Goal: Task Accomplishment & Management: Manage account settings

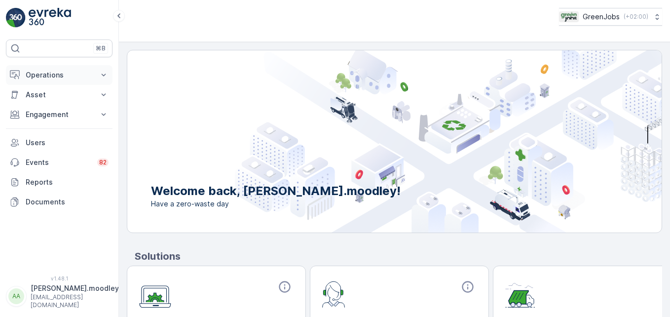
click at [107, 74] on icon at bounding box center [104, 75] width 10 height 10
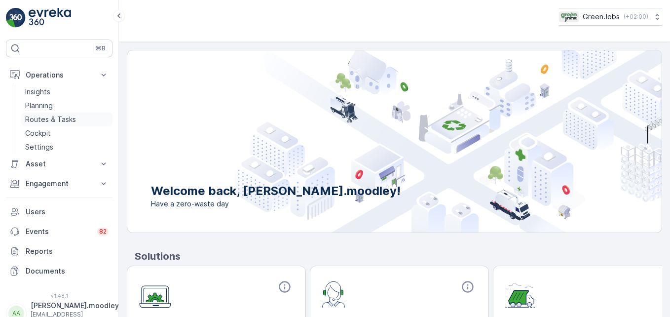
click at [65, 114] on link "Routes & Tasks" at bounding box center [66, 120] width 91 height 14
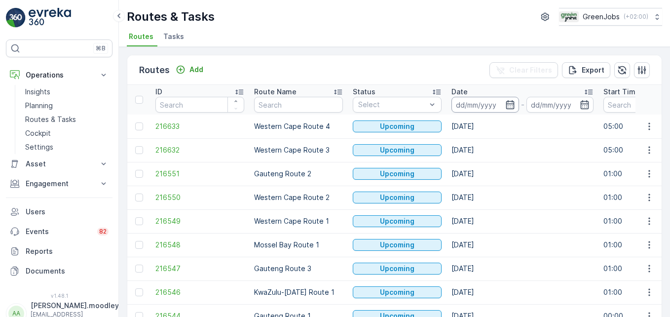
click at [476, 102] on input at bounding box center [486, 105] width 68 height 16
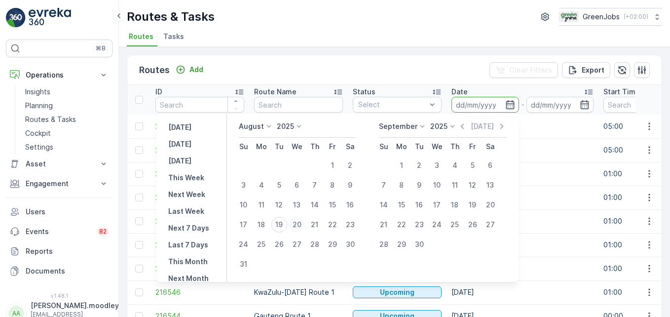
click at [305, 226] on div "20" at bounding box center [297, 225] width 16 height 16
type input "20.08.2025"
click at [305, 226] on div "20" at bounding box center [297, 225] width 16 height 16
type input "20.08.2025"
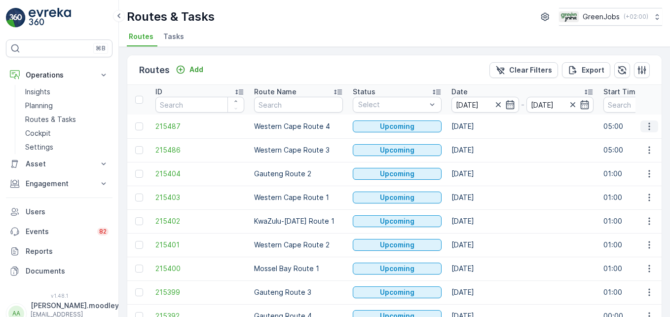
click at [479, 129] on button "button" at bounding box center [650, 126] width 18 height 12
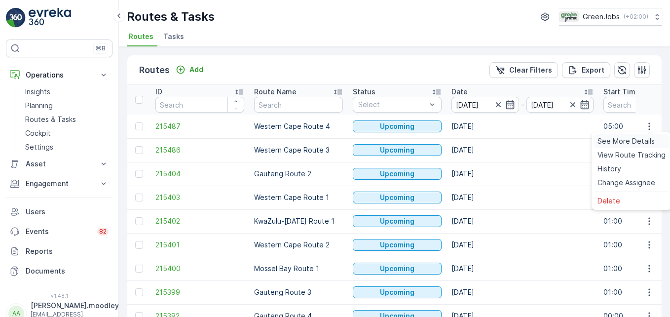
click at [479, 140] on span "See More Details" at bounding box center [626, 141] width 57 height 10
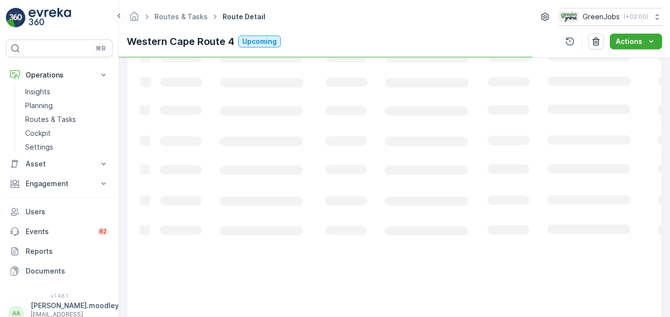
scroll to position [193, 0]
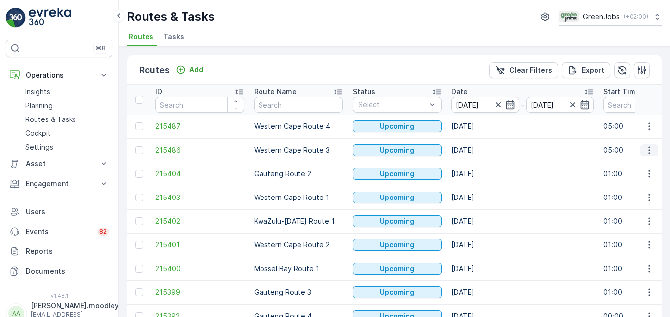
click at [479, 149] on icon "button" at bounding box center [650, 150] width 10 height 10
click at [479, 164] on span "See More Details" at bounding box center [626, 165] width 57 height 10
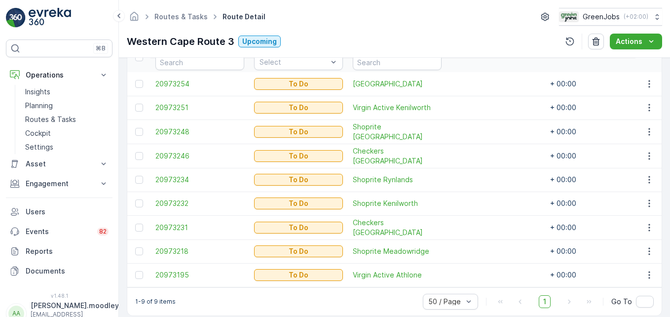
scroll to position [300, 0]
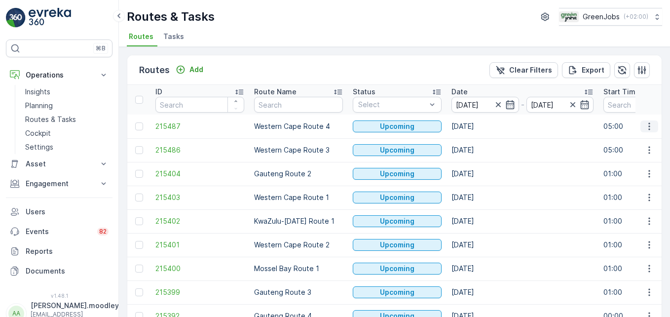
click at [479, 127] on icon "button" at bounding box center [650, 126] width 10 height 10
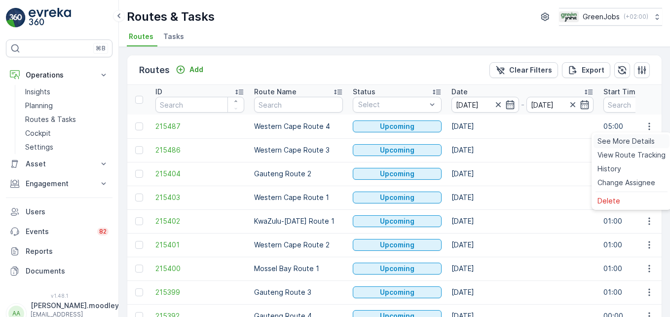
click at [479, 141] on span "See More Details" at bounding box center [626, 141] width 57 height 10
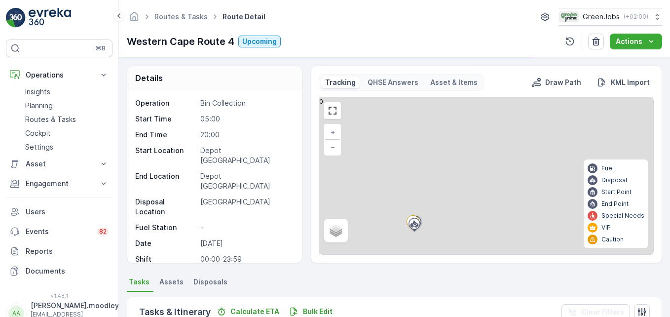
scroll to position [193, 0]
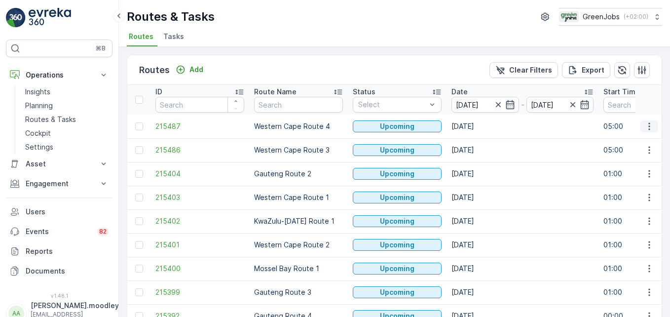
click at [479, 126] on icon "button" at bounding box center [650, 126] width 10 height 10
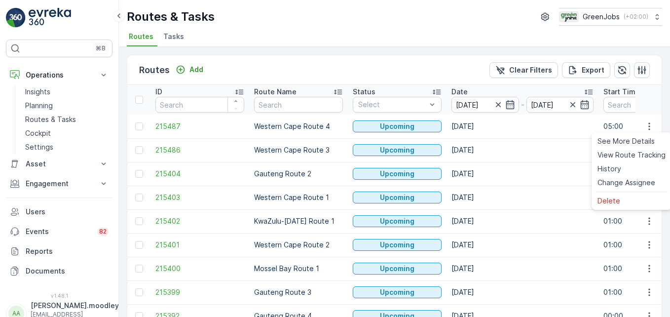
click at [479, 166] on td "20.08.2025" at bounding box center [523, 174] width 152 height 24
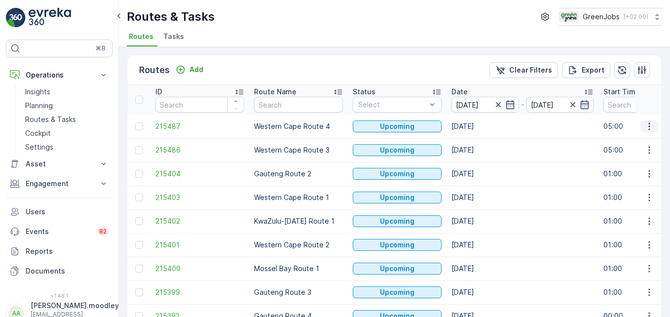
click at [479, 125] on icon "button" at bounding box center [650, 126] width 10 height 10
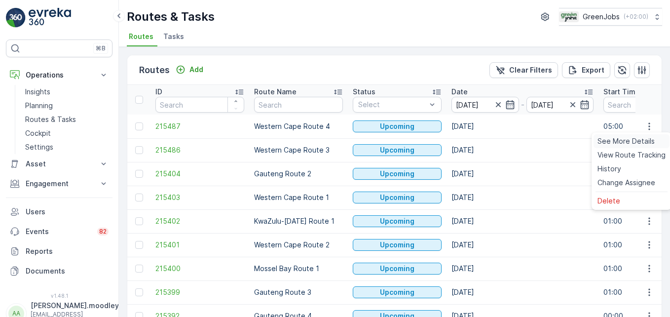
click at [479, 139] on span "See More Details" at bounding box center [626, 141] width 57 height 10
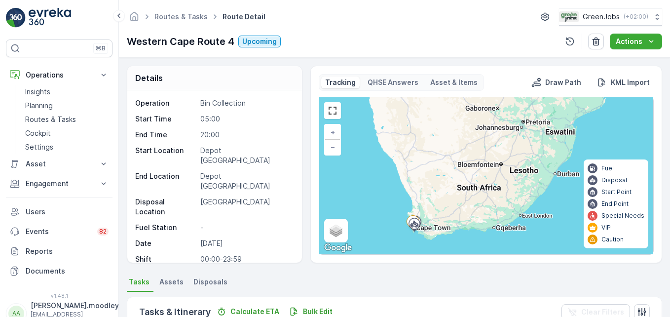
scroll to position [193, 0]
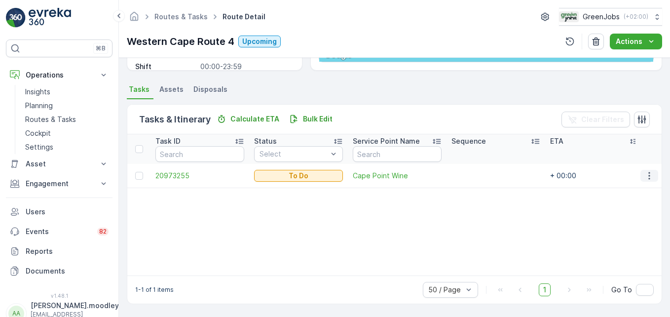
click at [479, 175] on icon "button" at bounding box center [649, 175] width 1 height 7
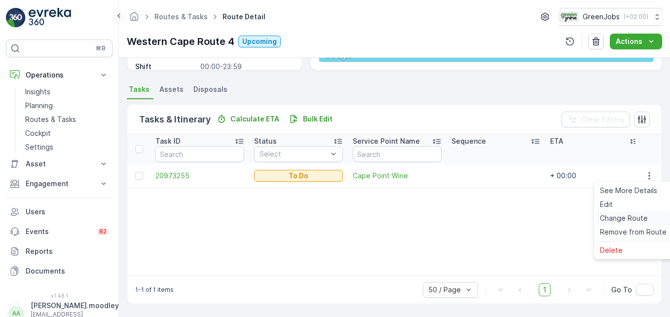
click at [479, 219] on span "Change Route" at bounding box center [624, 218] width 48 height 10
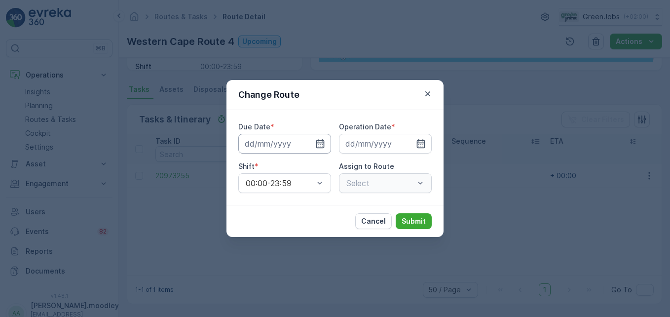
type input "20.08.2025"
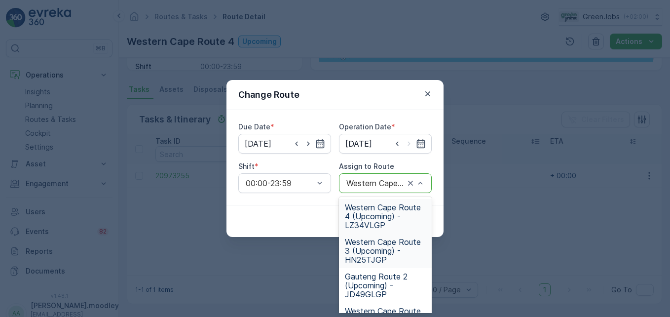
click at [365, 254] on span "Western Cape Route 3 (Upcoming) - HN25TJGP" at bounding box center [385, 250] width 81 height 27
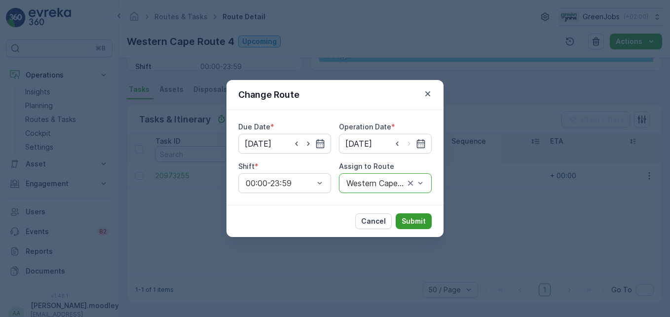
click at [420, 223] on p "Submit" at bounding box center [414, 221] width 24 height 10
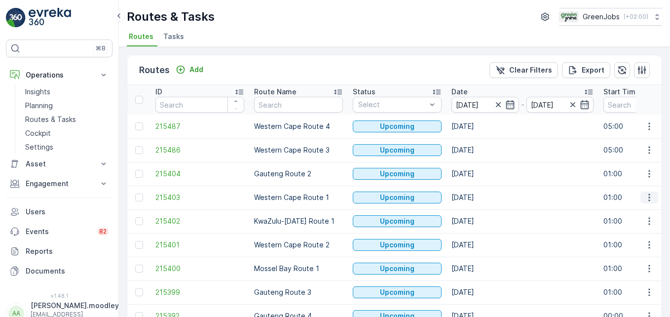
click at [479, 194] on icon "button" at bounding box center [650, 198] width 10 height 10
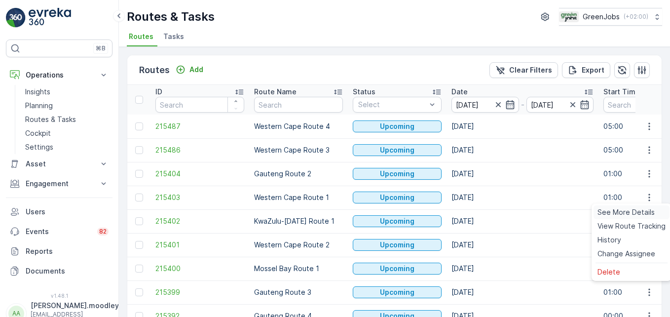
click at [479, 209] on span "See More Details" at bounding box center [626, 212] width 57 height 10
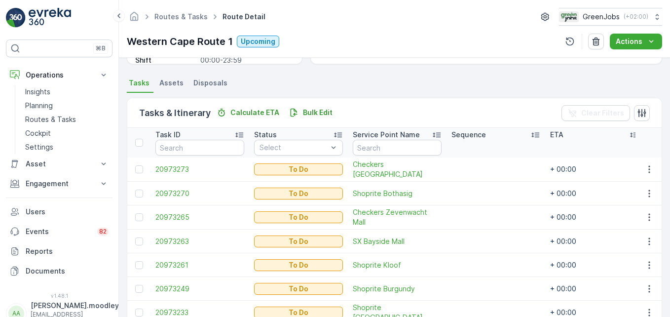
scroll to position [247, 0]
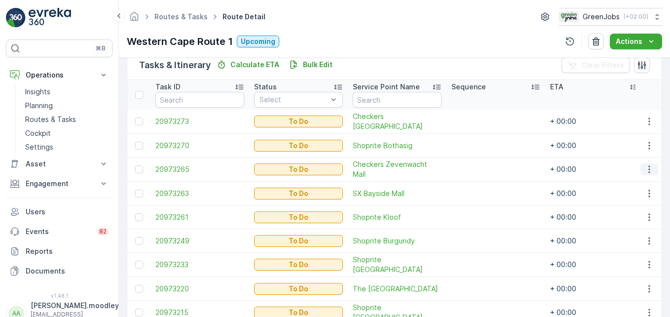
drag, startPoint x: 651, startPoint y: 168, endPoint x: 651, endPoint y: 174, distance: 5.9
click at [479, 168] on icon "button" at bounding box center [650, 169] width 10 height 10
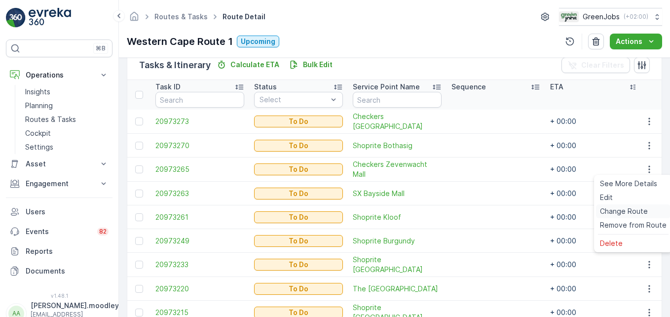
click at [479, 211] on span "Change Route" at bounding box center [624, 211] width 48 height 10
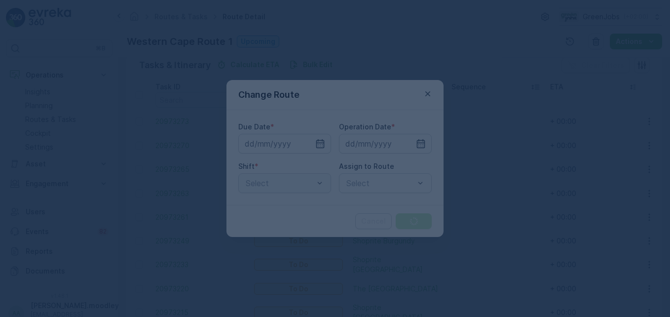
type input "20.08.2025"
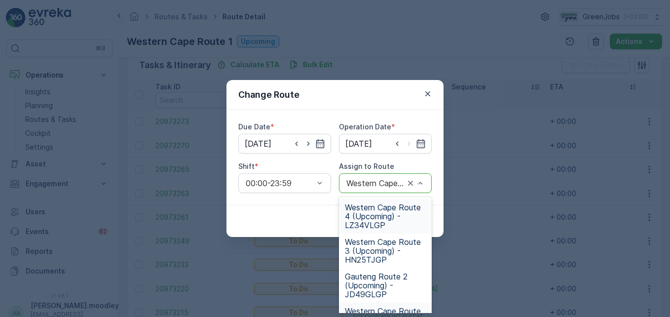
click at [347, 222] on span "Western Cape Route 4 (Upcoming) - LZ34VLGP" at bounding box center [385, 216] width 81 height 27
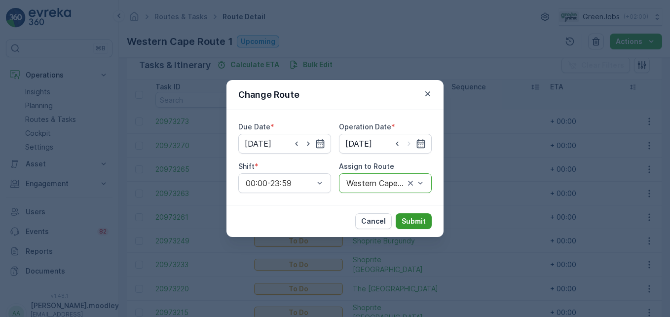
click at [421, 218] on p "Submit" at bounding box center [414, 221] width 24 height 10
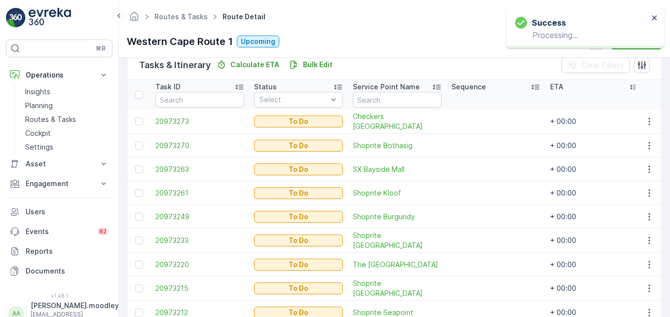
scroll to position [300, 0]
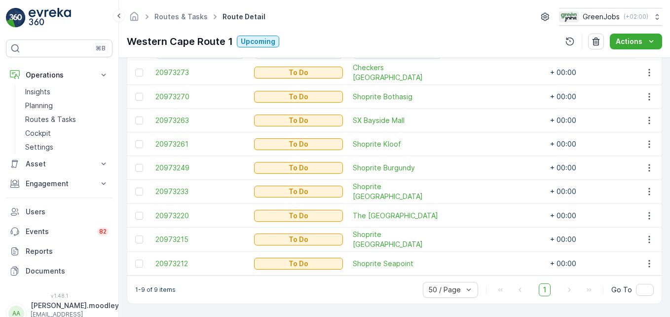
drag, startPoint x: 646, startPoint y: 233, endPoint x: 639, endPoint y: 240, distance: 10.1
click at [479, 235] on icon "button" at bounding box center [650, 240] width 10 height 10
click at [479, 186] on span "Change Route" at bounding box center [624, 188] width 48 height 10
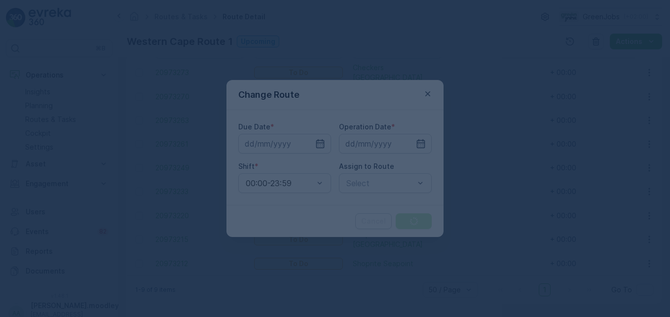
type input "20.08.2025"
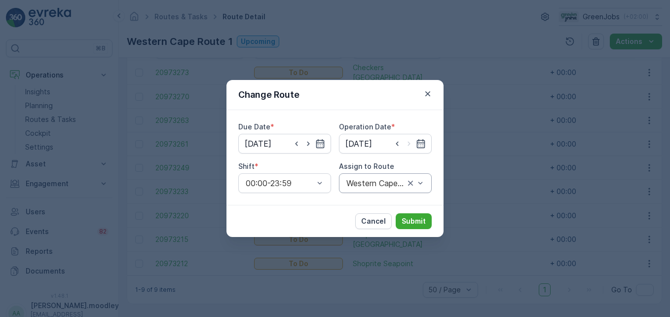
click at [426, 181] on div "Western Cape Route 1 (Upcoming) - JC56NFGP" at bounding box center [385, 183] width 93 height 20
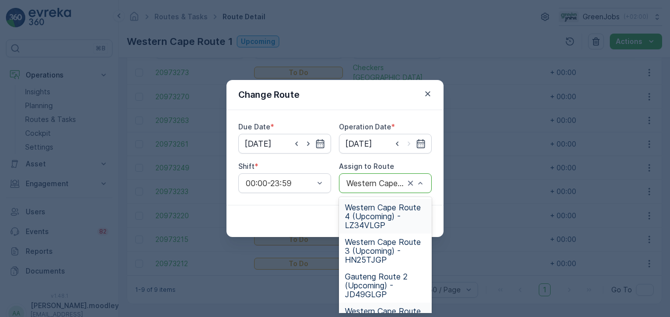
click at [365, 216] on span "Western Cape Route 4 (Upcoming) - LZ34VLGP" at bounding box center [385, 216] width 81 height 27
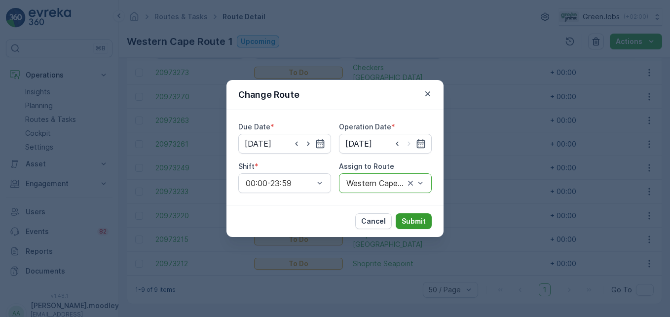
click at [423, 224] on p "Submit" at bounding box center [414, 221] width 24 height 10
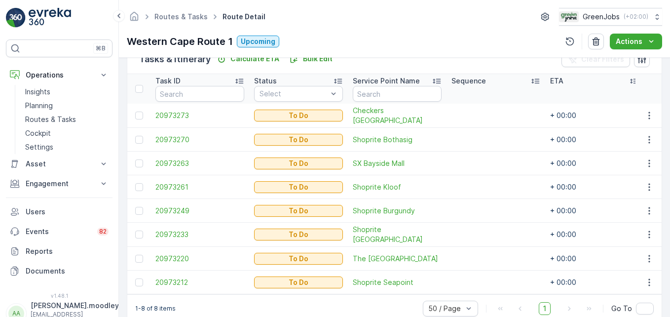
scroll to position [276, 0]
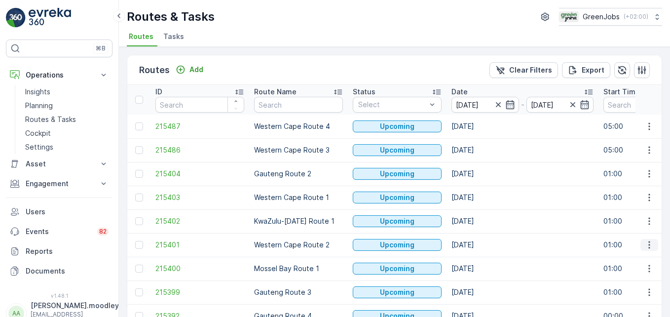
click at [479, 248] on icon "button" at bounding box center [649, 244] width 1 height 7
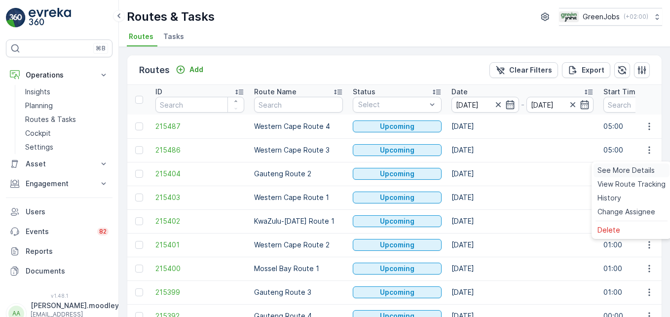
click at [479, 168] on span "See More Details" at bounding box center [626, 170] width 57 height 10
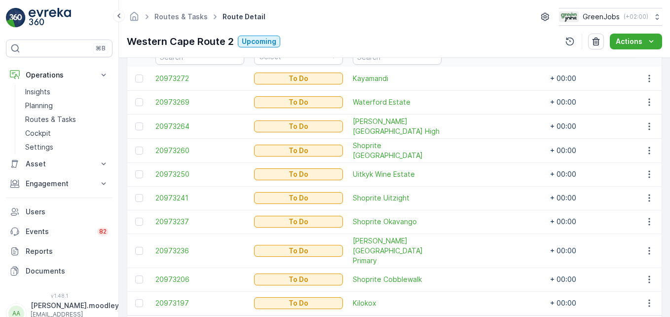
scroll to position [296, 0]
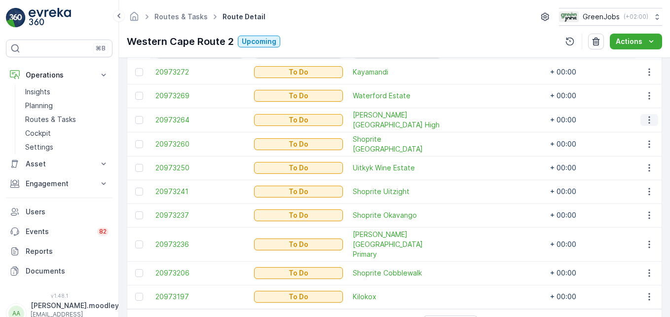
click at [479, 119] on icon "button" at bounding box center [650, 120] width 10 height 10
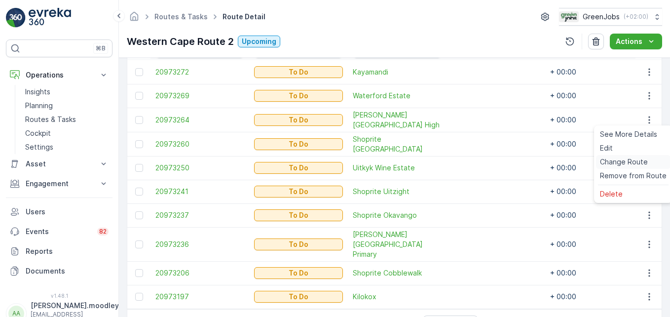
click at [479, 161] on span "Change Route" at bounding box center [624, 162] width 48 height 10
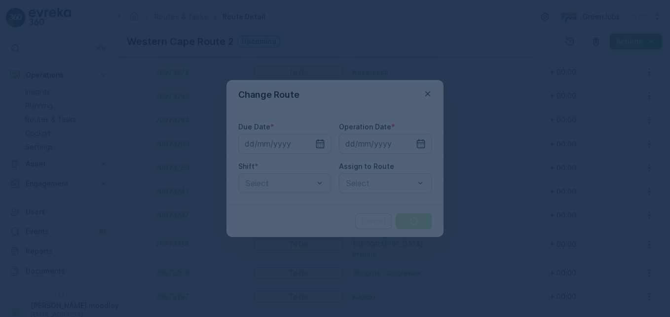
type input "20.08.2025"
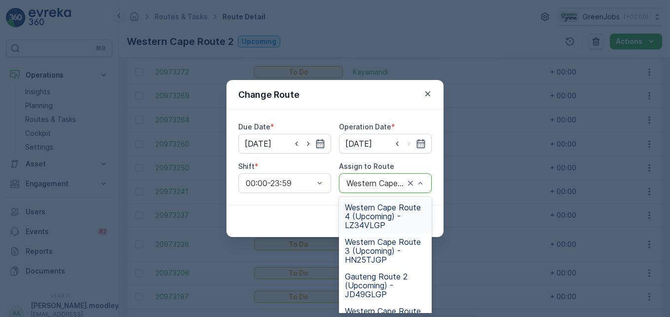
click at [363, 218] on span "Western Cape Route 4 (Upcoming) - LZ34VLGP" at bounding box center [385, 216] width 81 height 27
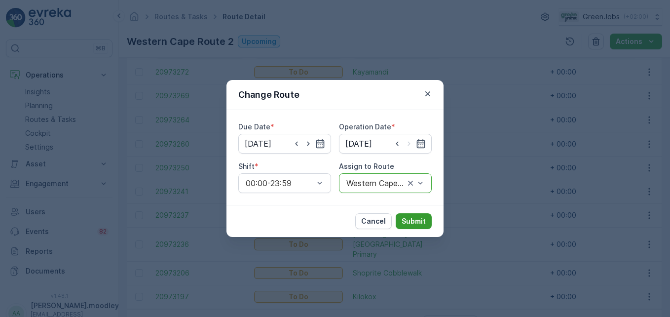
click at [412, 219] on p "Submit" at bounding box center [414, 221] width 24 height 10
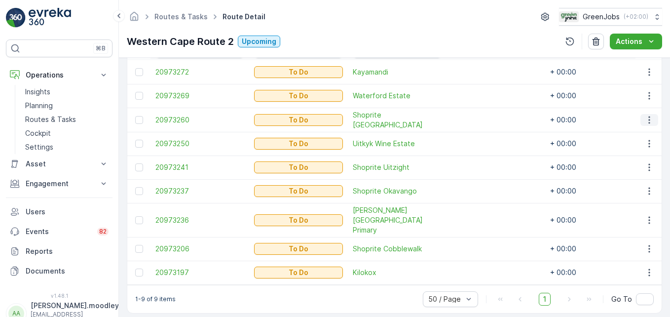
click at [479, 116] on icon "button" at bounding box center [650, 120] width 10 height 10
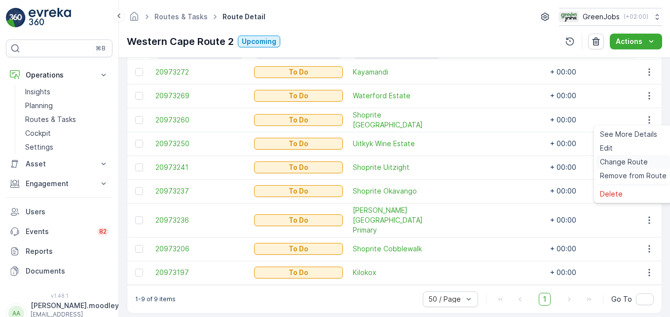
click at [479, 162] on span "Change Route" at bounding box center [624, 162] width 48 height 10
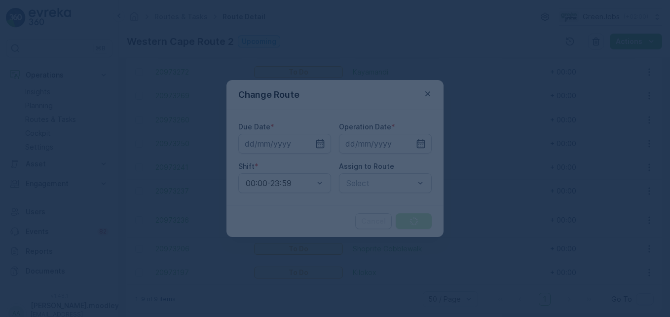
type input "20.08.2025"
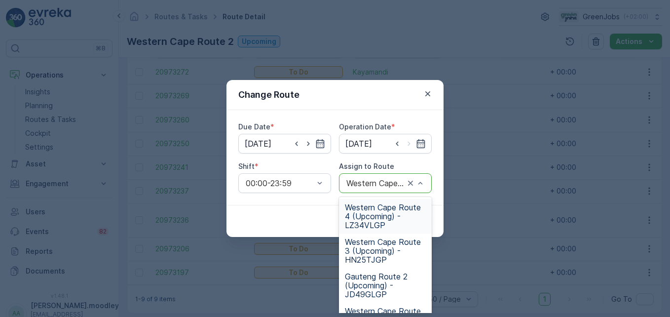
click at [361, 222] on span "Western Cape Route 4 (Upcoming) - LZ34VLGP" at bounding box center [385, 216] width 81 height 27
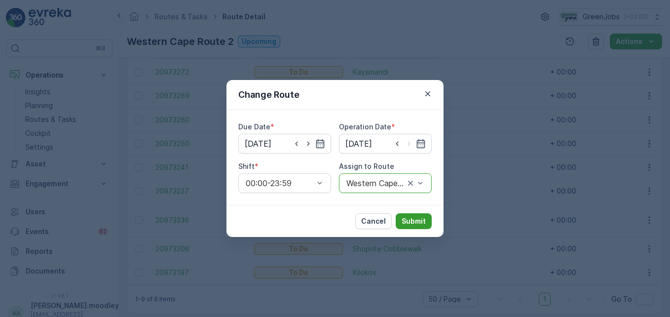
click at [413, 222] on p "Submit" at bounding box center [414, 221] width 24 height 10
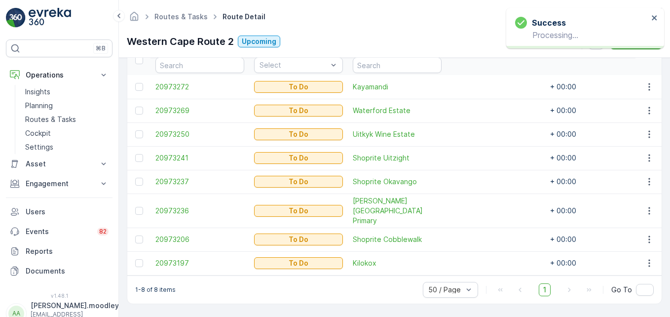
scroll to position [276, 0]
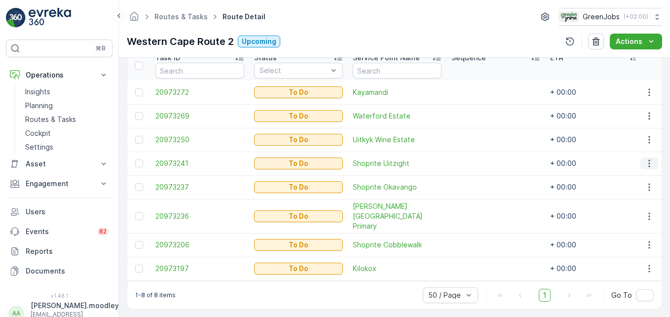
click at [479, 162] on icon "button" at bounding box center [650, 163] width 10 height 10
click at [479, 205] on span "Change Route" at bounding box center [624, 206] width 48 height 10
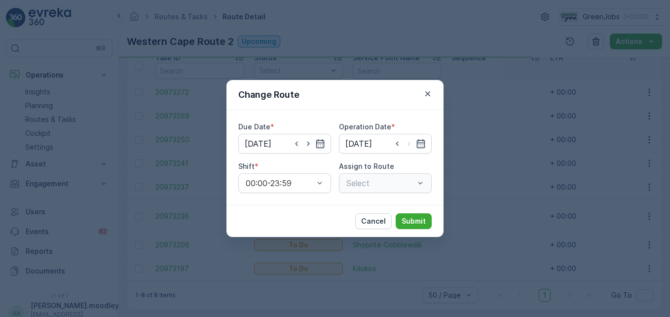
type input "20.08.2025"
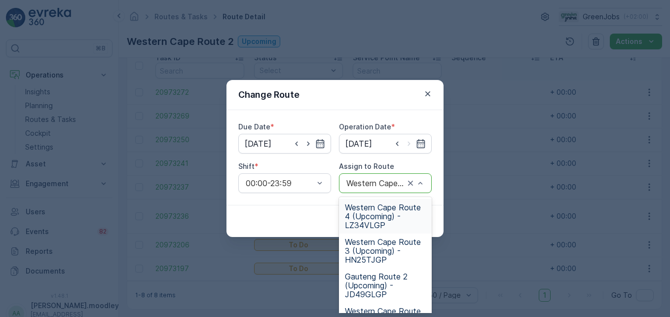
click at [367, 217] on span "Western Cape Route 4 (Upcoming) - LZ34VLGP" at bounding box center [385, 216] width 81 height 27
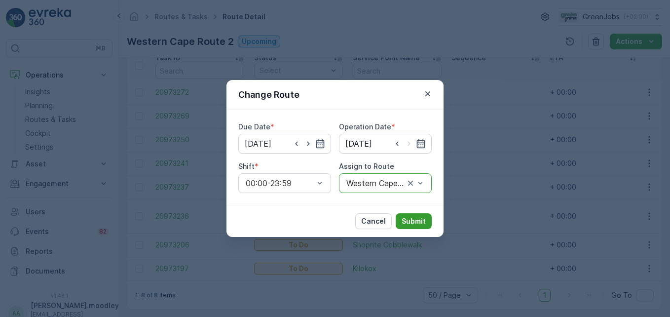
click at [416, 220] on p "Submit" at bounding box center [414, 221] width 24 height 10
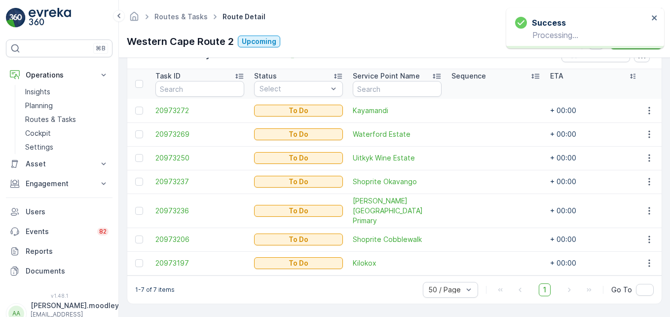
scroll to position [252, 0]
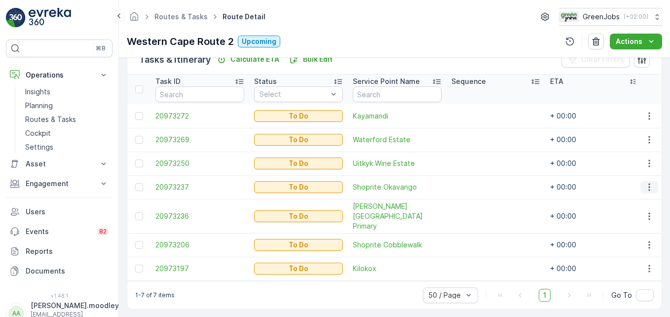
click at [479, 185] on icon "button" at bounding box center [650, 187] width 10 height 10
click at [479, 230] on span "Change Route" at bounding box center [624, 230] width 48 height 10
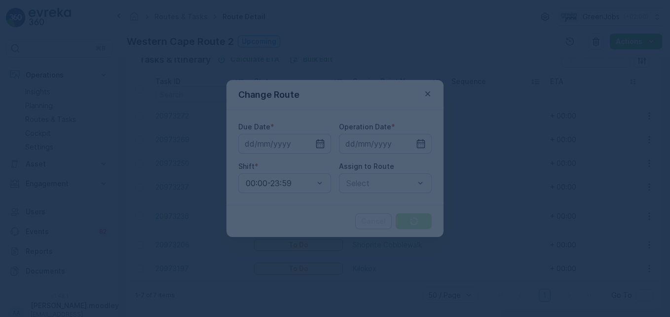
type input "20.08.2025"
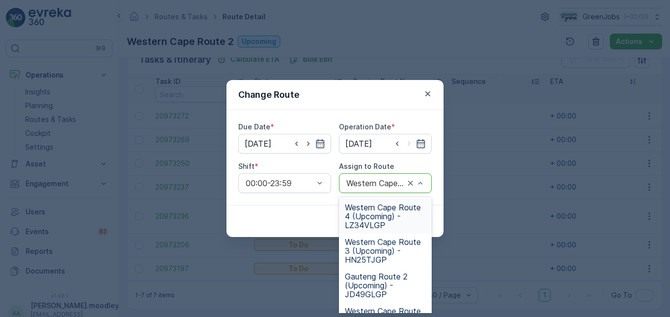
click at [356, 219] on span "Western Cape Route 4 (Upcoming) - LZ34VLGP" at bounding box center [385, 216] width 81 height 27
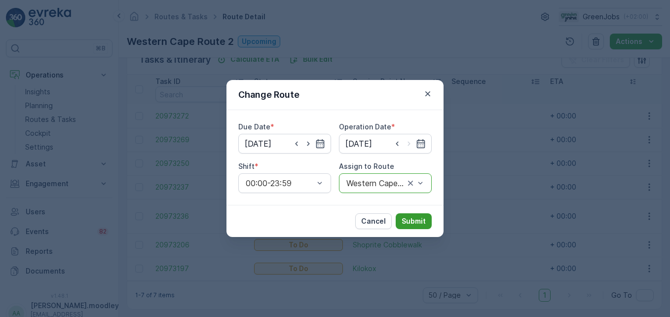
click at [415, 223] on p "Submit" at bounding box center [414, 221] width 24 height 10
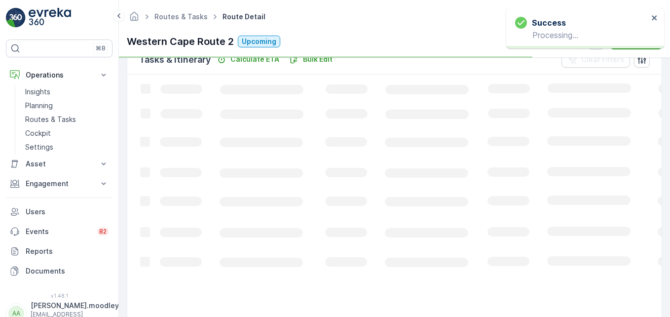
scroll to position [229, 0]
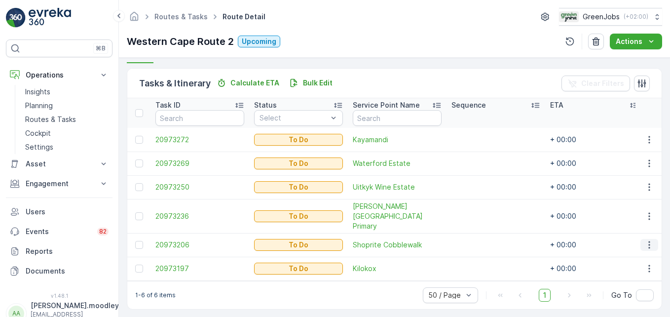
click at [479, 240] on button "button" at bounding box center [650, 245] width 18 height 12
click at [479, 192] on span "Change Route" at bounding box center [624, 188] width 48 height 10
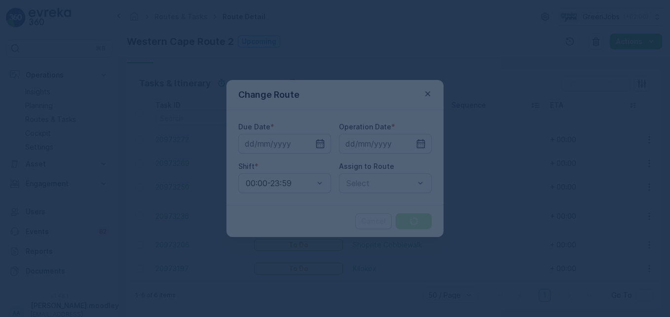
type input "20.08.2025"
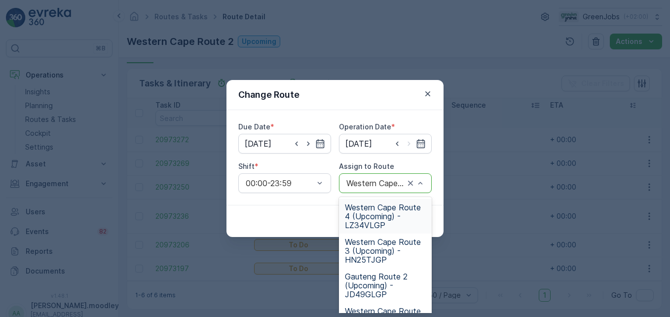
click at [368, 230] on div "Western Cape Route 4 (Upcoming) - LZ34VLGP" at bounding box center [385, 216] width 93 height 35
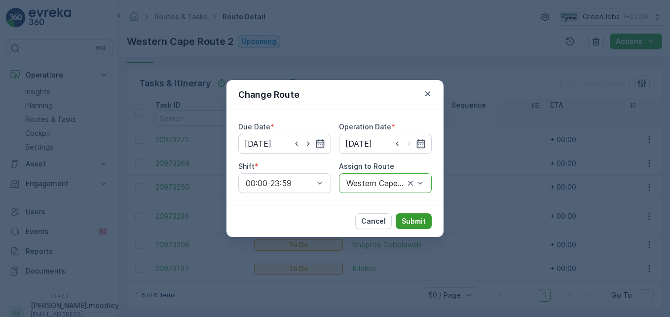
click at [409, 220] on p "Submit" at bounding box center [414, 221] width 24 height 10
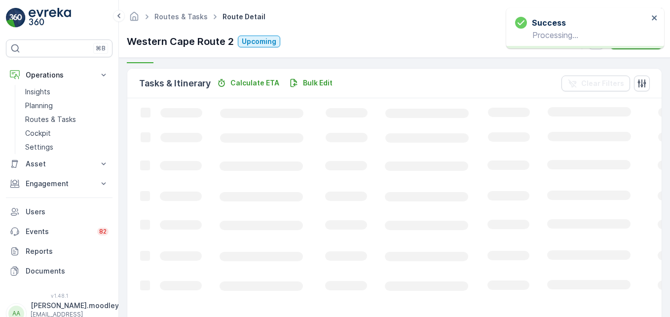
scroll to position [205, 0]
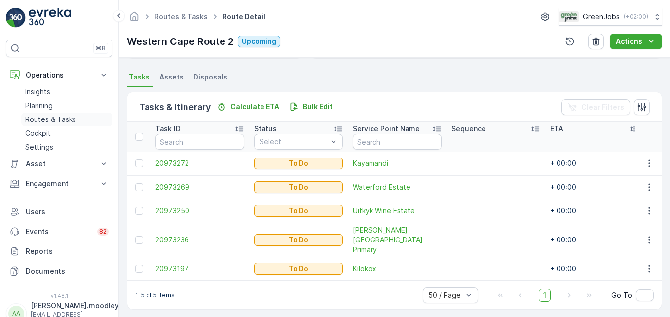
click at [47, 115] on p "Routes & Tasks" at bounding box center [50, 120] width 51 height 10
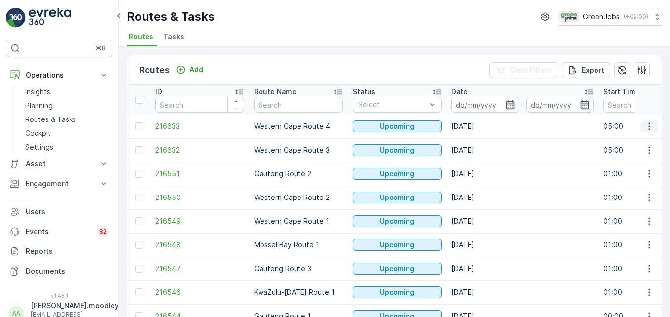
click at [479, 125] on icon "button" at bounding box center [650, 126] width 10 height 10
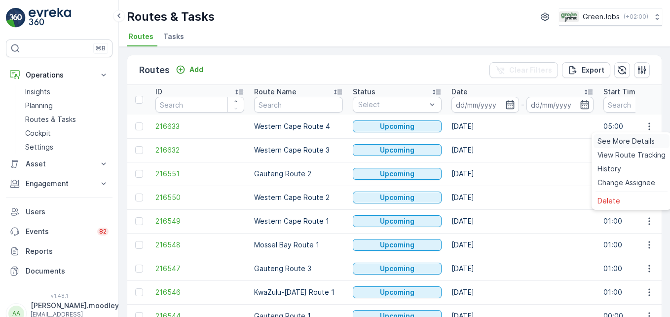
click at [479, 139] on span "See More Details" at bounding box center [626, 141] width 57 height 10
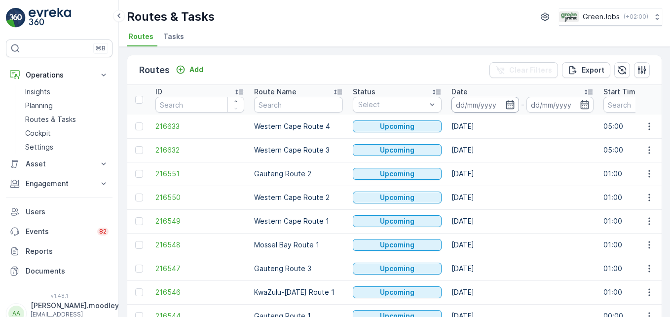
click at [479, 105] on input at bounding box center [486, 105] width 68 height 16
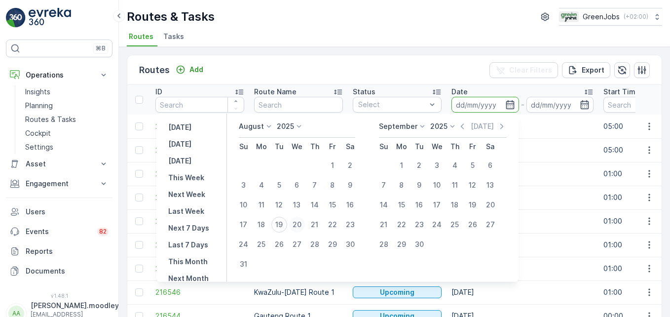
click at [302, 223] on div "20" at bounding box center [297, 225] width 16 height 16
type input "20.08.2025"
click at [479, 166] on td "25.08.2025" at bounding box center [523, 174] width 152 height 24
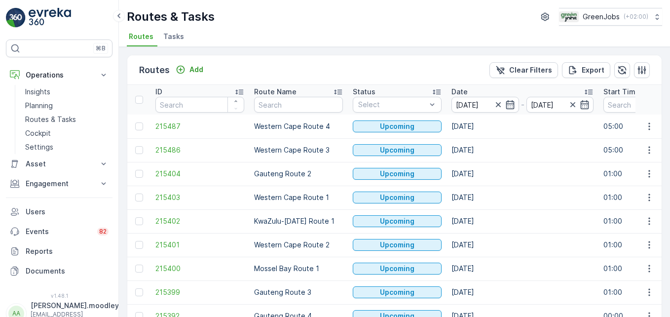
drag, startPoint x: 519, startPoint y: 126, endPoint x: 464, endPoint y: 151, distance: 60.4
click at [325, 181] on td "Gauteng Route 2" at bounding box center [298, 174] width 99 height 24
click at [479, 171] on button "button" at bounding box center [650, 174] width 18 height 12
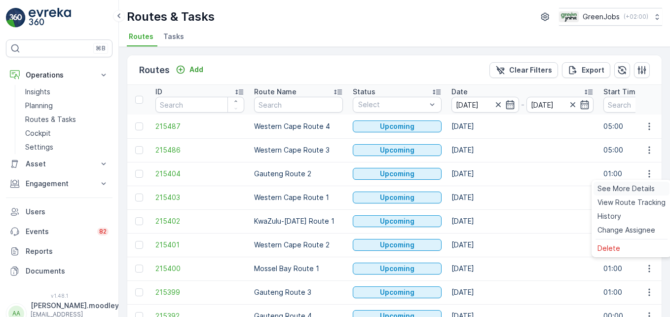
click at [479, 189] on span "See More Details" at bounding box center [626, 189] width 57 height 10
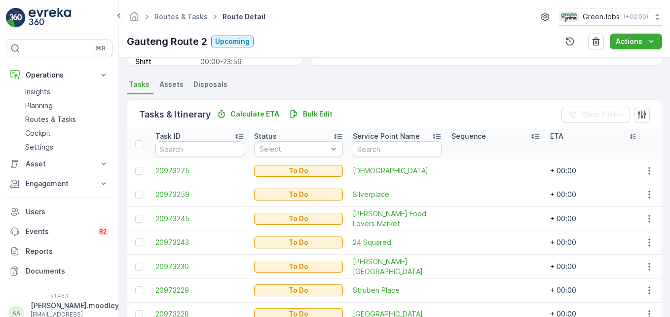
scroll to position [348, 0]
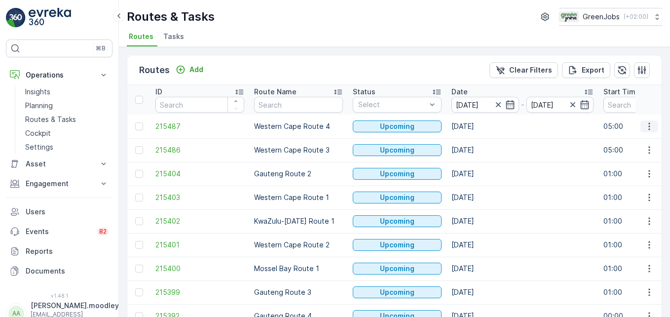
click at [479, 128] on icon "button" at bounding box center [650, 126] width 10 height 10
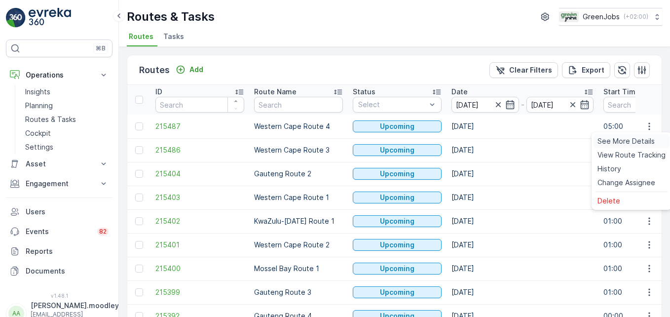
click at [479, 142] on span "See More Details" at bounding box center [626, 141] width 57 height 10
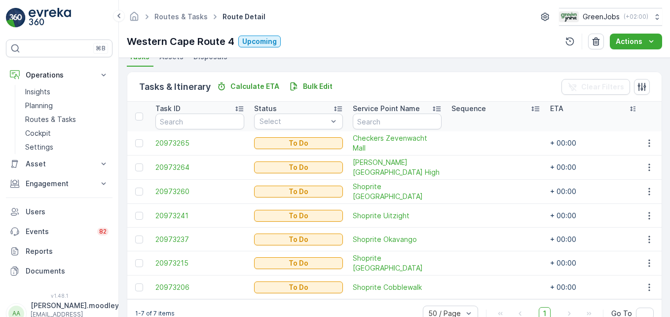
scroll to position [247, 0]
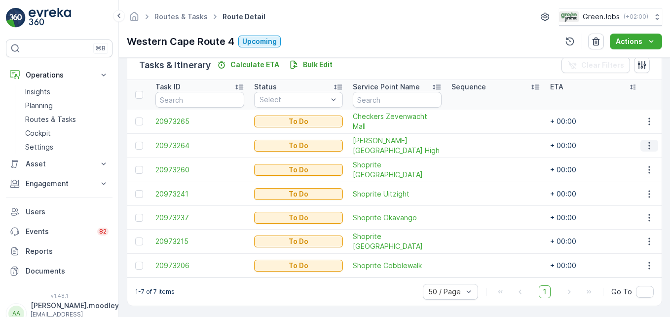
click at [479, 142] on icon "button" at bounding box center [650, 146] width 10 height 10
click at [479, 186] on span "Change Route" at bounding box center [624, 188] width 48 height 10
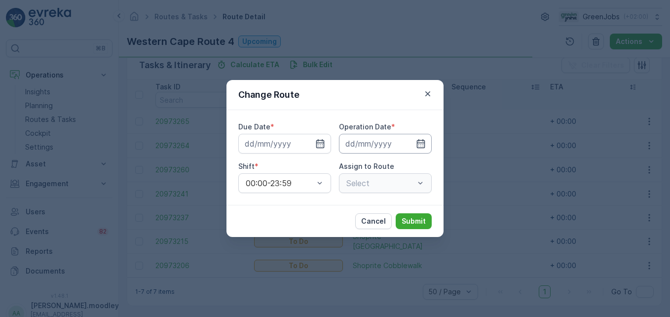
type input "20.08.2025"
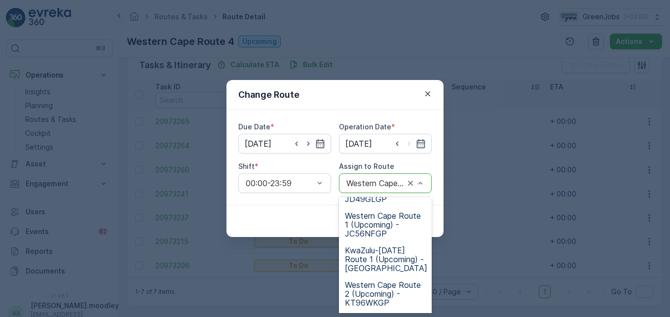
scroll to position [99, 0]
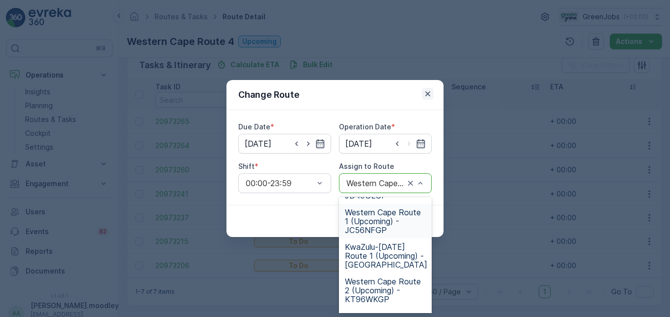
click at [427, 89] on icon "button" at bounding box center [428, 94] width 10 height 10
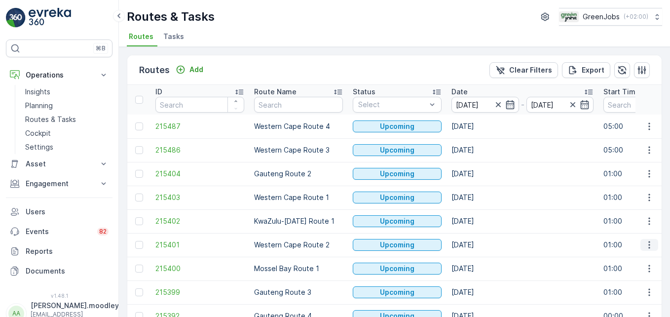
click at [479, 249] on icon "button" at bounding box center [650, 245] width 10 height 10
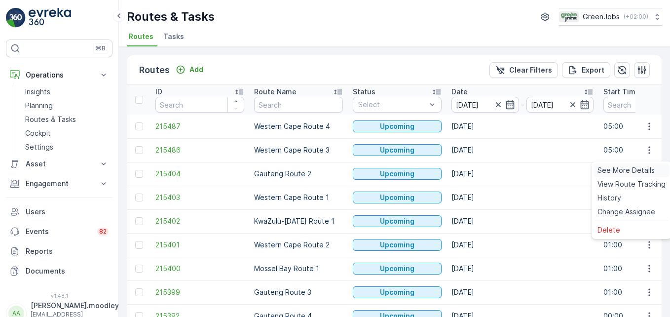
click at [479, 170] on span "See More Details" at bounding box center [626, 170] width 57 height 10
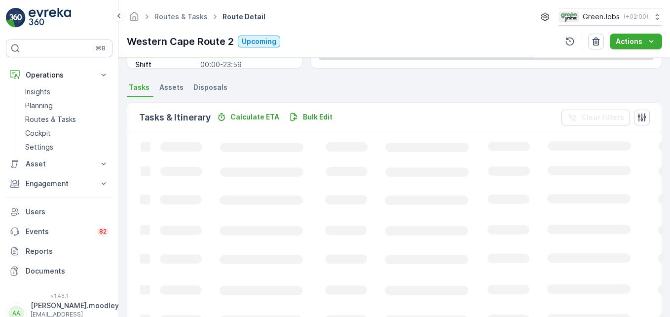
scroll to position [197, 0]
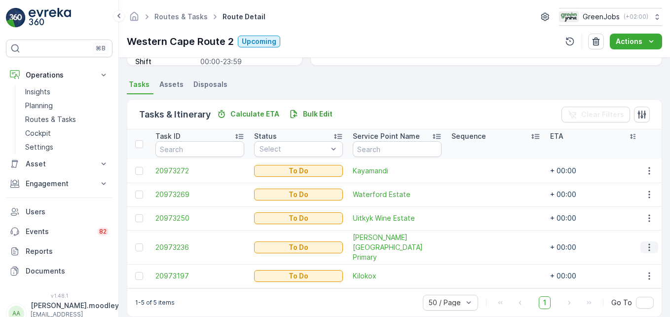
click at [479, 243] on icon "button" at bounding box center [649, 246] width 1 height 7
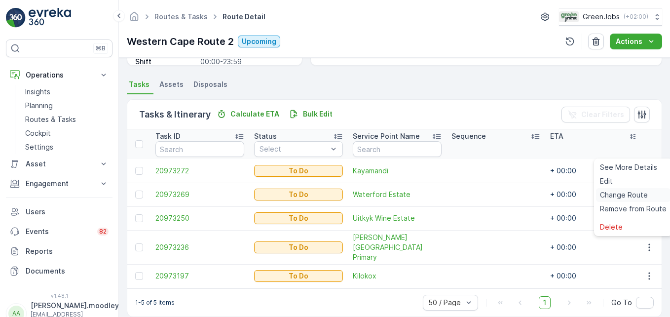
click at [479, 193] on span "Change Route" at bounding box center [624, 195] width 48 height 10
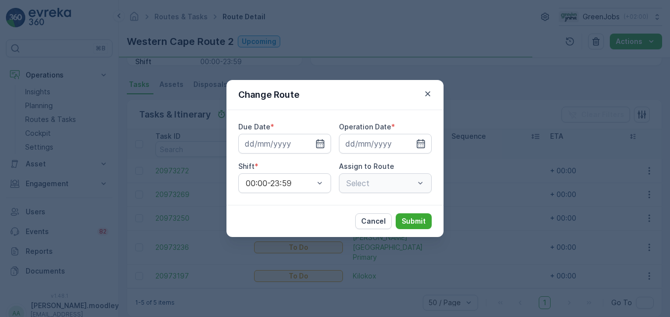
type input "20.08.2025"
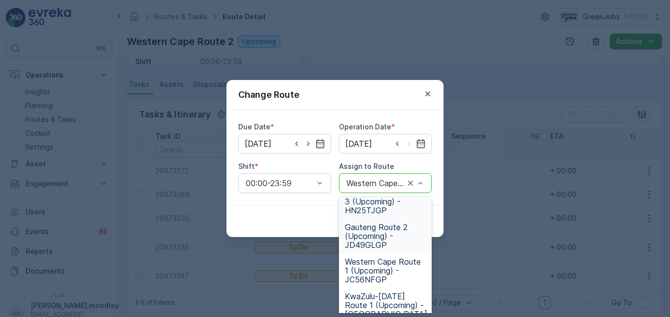
scroll to position [0, 0]
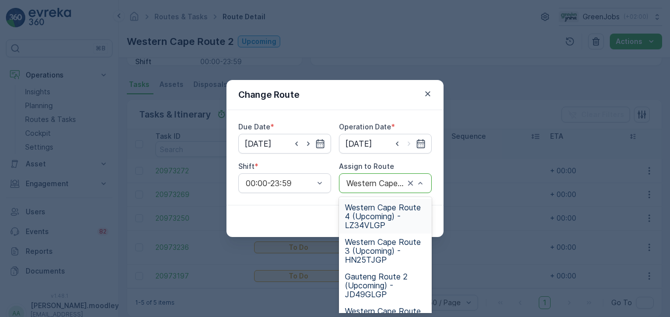
click at [393, 216] on span "Western Cape Route 4 (Upcoming) - LZ34VLGP" at bounding box center [385, 216] width 81 height 27
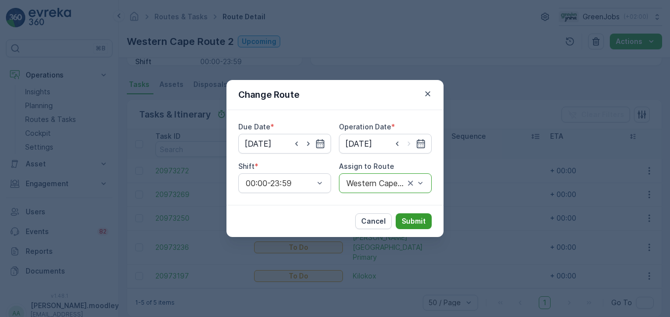
click at [421, 216] on button "Submit" at bounding box center [414, 221] width 36 height 16
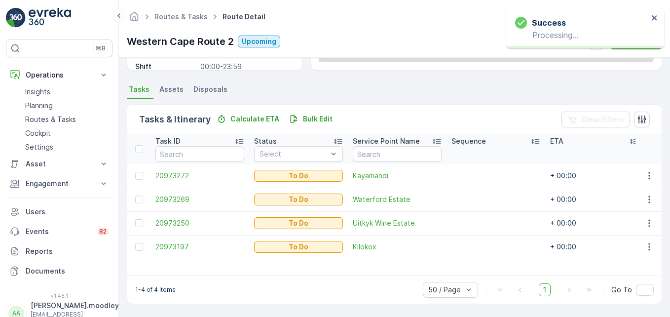
scroll to position [193, 0]
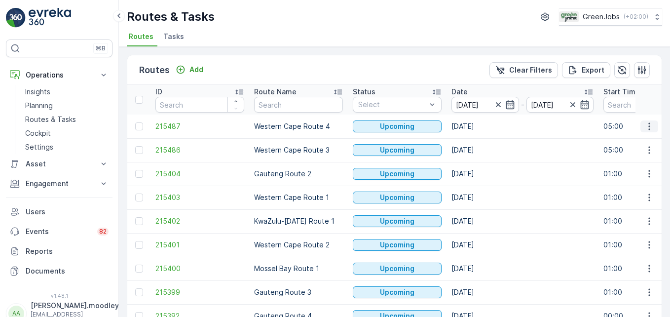
drag, startPoint x: 647, startPoint y: 123, endPoint x: 639, endPoint y: 130, distance: 10.5
click at [479, 123] on icon "button" at bounding box center [649, 125] width 1 height 7
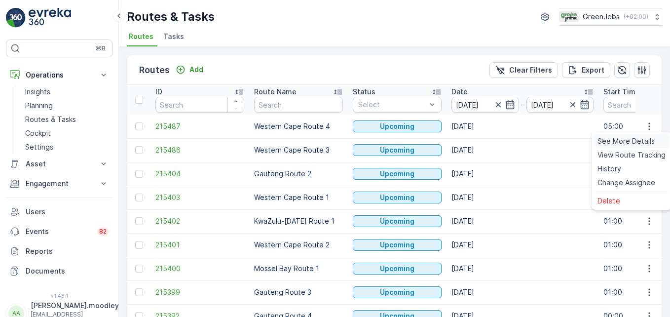
click at [479, 142] on span "See More Details" at bounding box center [626, 141] width 57 height 10
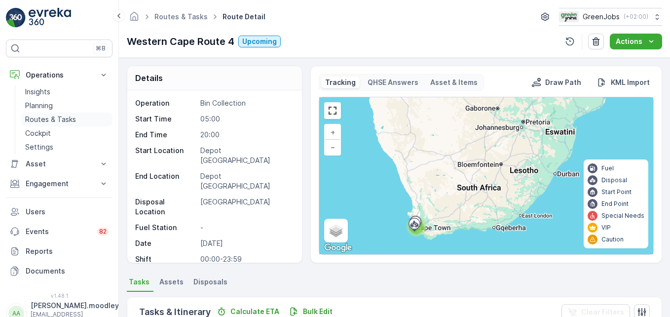
click at [55, 118] on p "Routes & Tasks" at bounding box center [50, 120] width 51 height 10
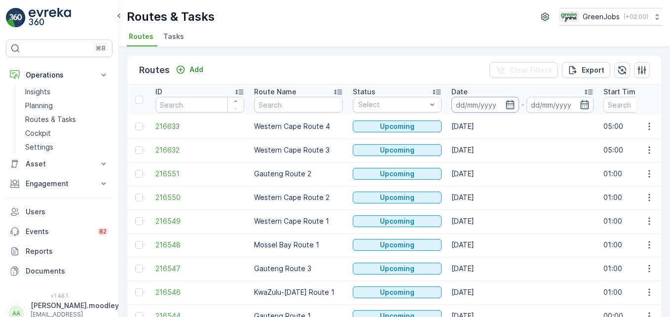
click at [479, 105] on input at bounding box center [486, 105] width 68 height 16
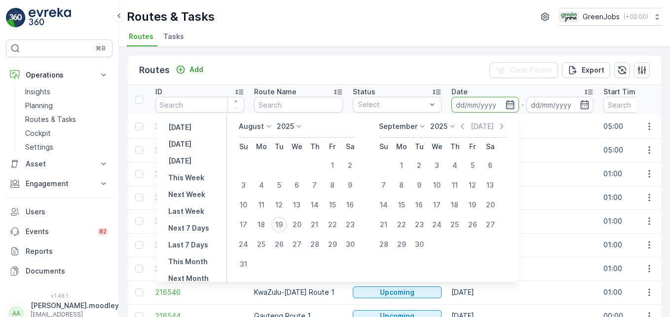
click at [287, 225] on div "19" at bounding box center [280, 225] width 16 height 16
type input "[DATE]"
click at [287, 225] on div "19" at bounding box center [280, 225] width 16 height 16
type input "[DATE]"
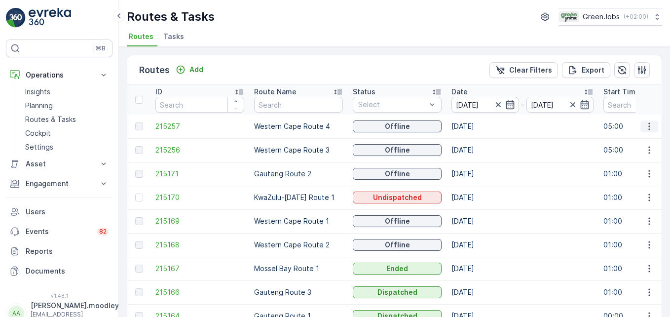
click at [479, 127] on icon "button" at bounding box center [650, 126] width 10 height 10
click at [479, 137] on span "See More Details" at bounding box center [626, 141] width 57 height 10
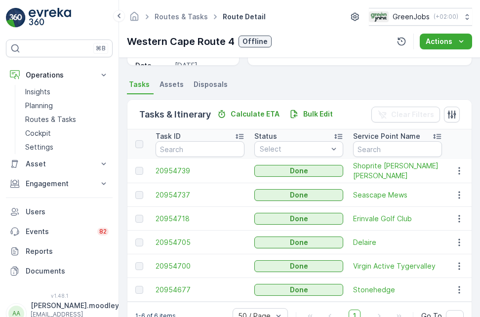
scroll to position [229, 0]
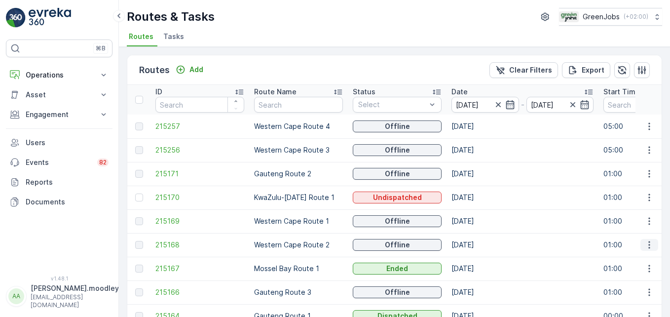
click at [479, 244] on icon "button" at bounding box center [650, 245] width 10 height 10
click at [479, 257] on span "See More Details" at bounding box center [626, 260] width 57 height 10
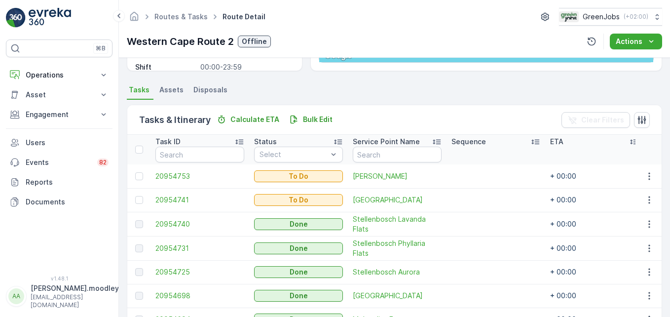
scroll to position [247, 0]
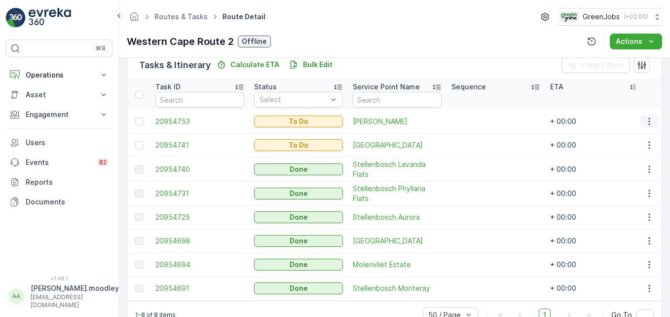
click at [479, 119] on icon "button" at bounding box center [650, 122] width 10 height 10
click at [479, 137] on span "See More Details" at bounding box center [628, 136] width 57 height 10
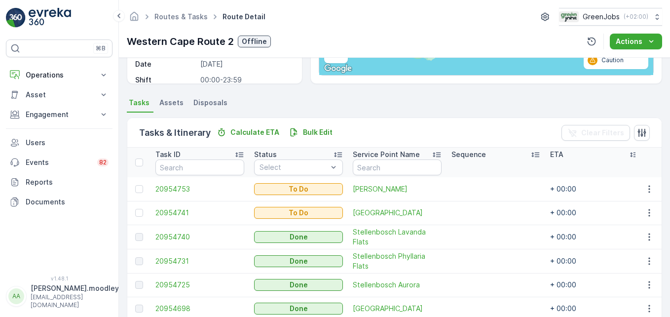
scroll to position [197, 0]
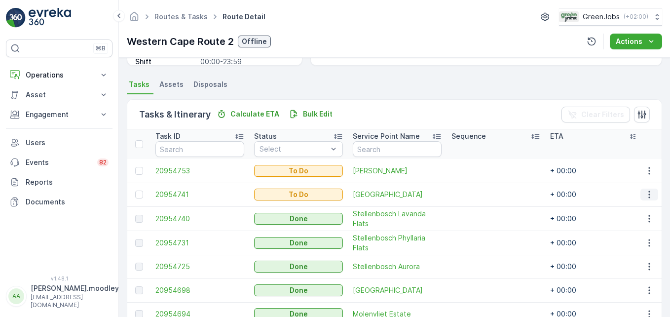
click at [479, 192] on icon "button" at bounding box center [649, 194] width 1 height 7
click at [479, 206] on span "See More Details" at bounding box center [628, 209] width 57 height 10
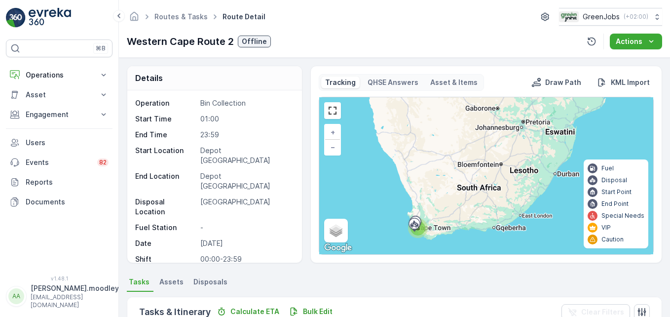
scroll to position [277, 0]
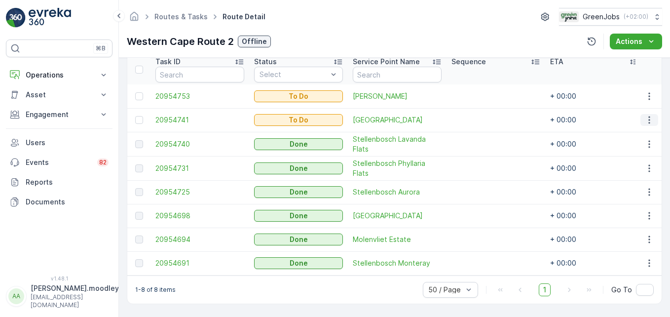
click at [479, 117] on icon "button" at bounding box center [650, 120] width 10 height 10
click at [479, 125] on span "See More Details" at bounding box center [628, 130] width 57 height 10
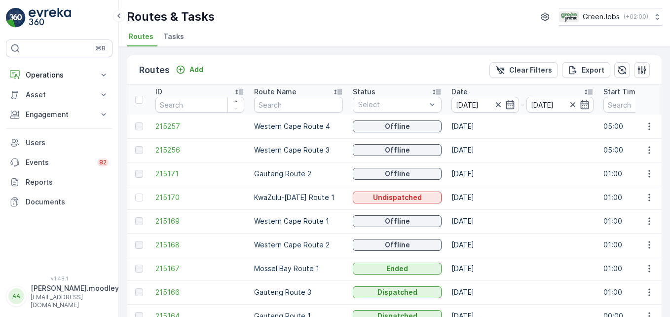
scroll to position [49, 0]
